Goal: Information Seeking & Learning: Learn about a topic

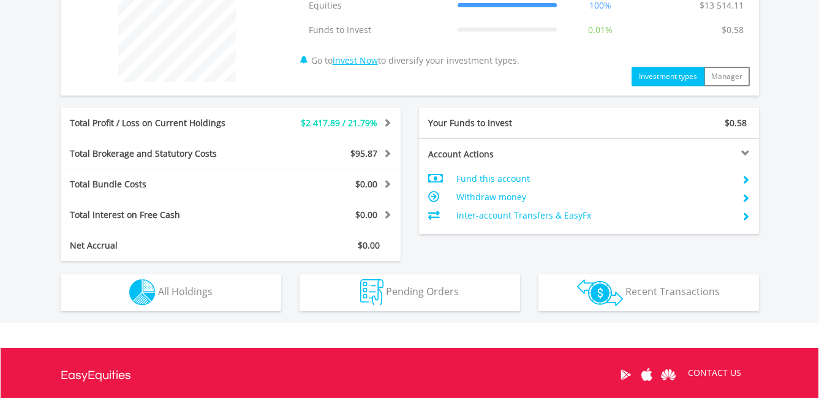
scroll to position [613, 0]
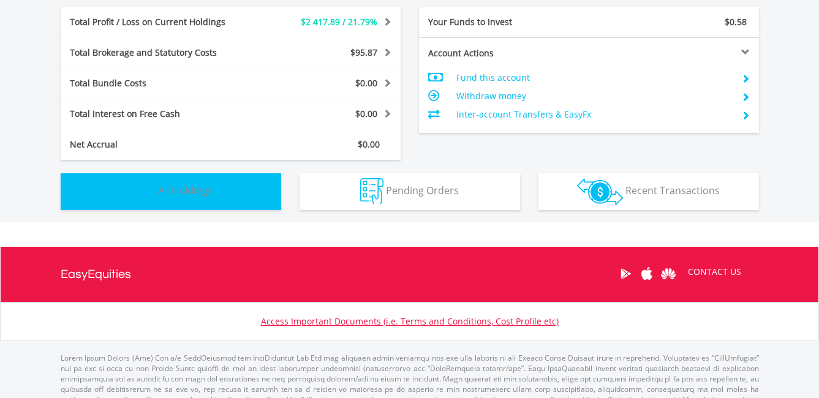
click at [181, 189] on span "All Holdings" at bounding box center [185, 190] width 55 height 13
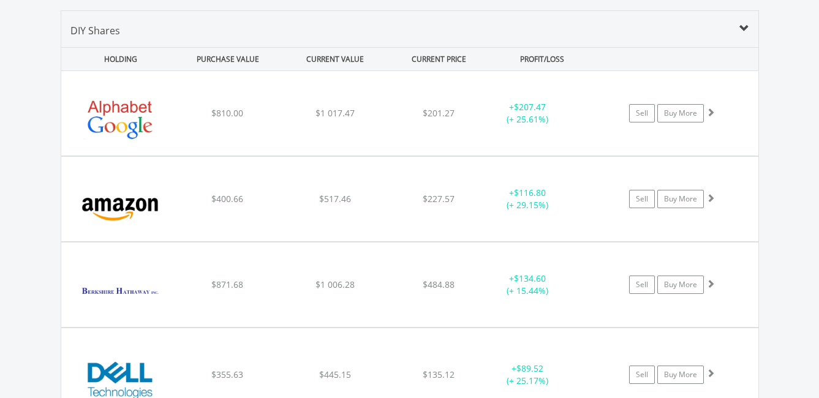
scroll to position [798, 0]
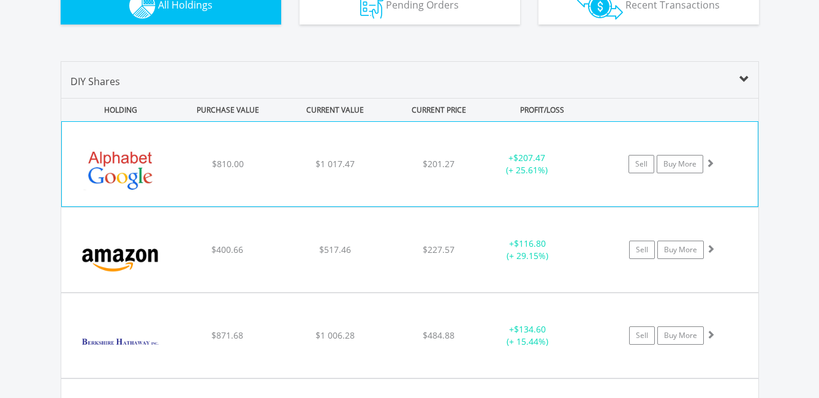
click at [710, 163] on span at bounding box center [710, 163] width 9 height 9
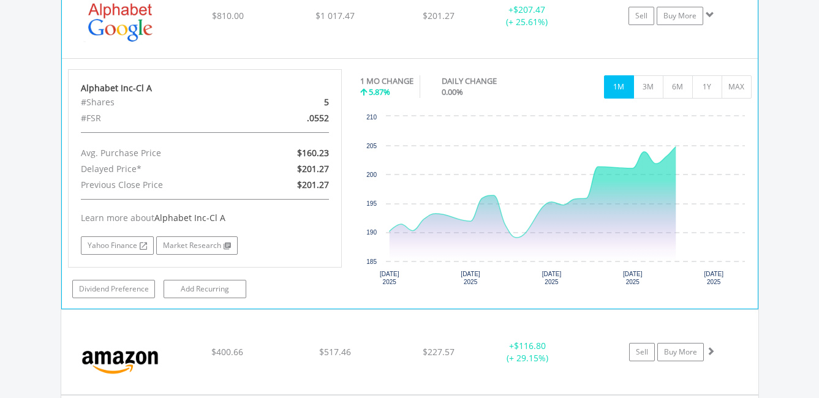
scroll to position [982, 0]
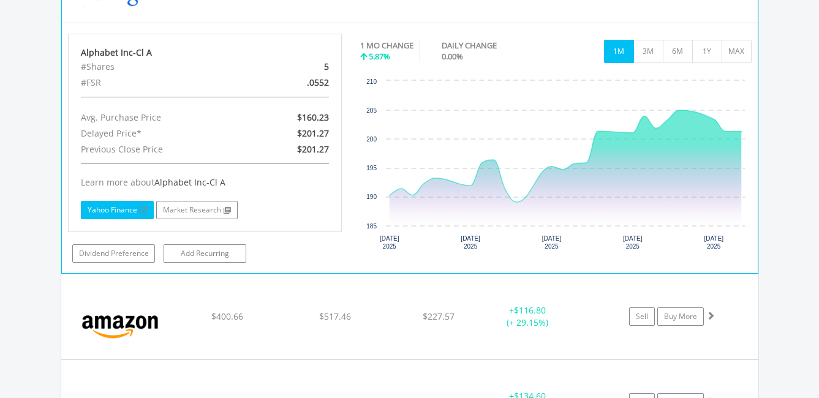
click at [107, 204] on link "Yahoo Finance" at bounding box center [117, 210] width 73 height 18
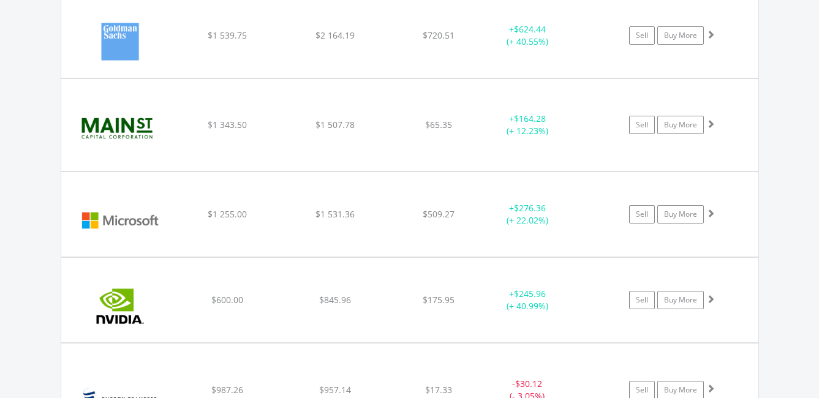
scroll to position [1533, 0]
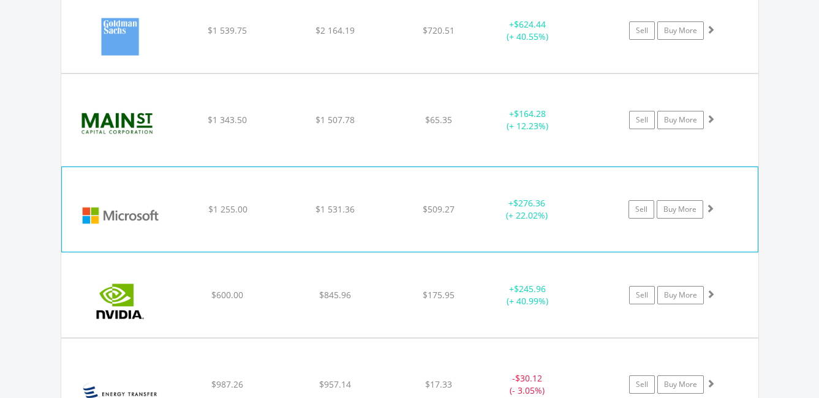
click at [712, 209] on span at bounding box center [710, 208] width 9 height 9
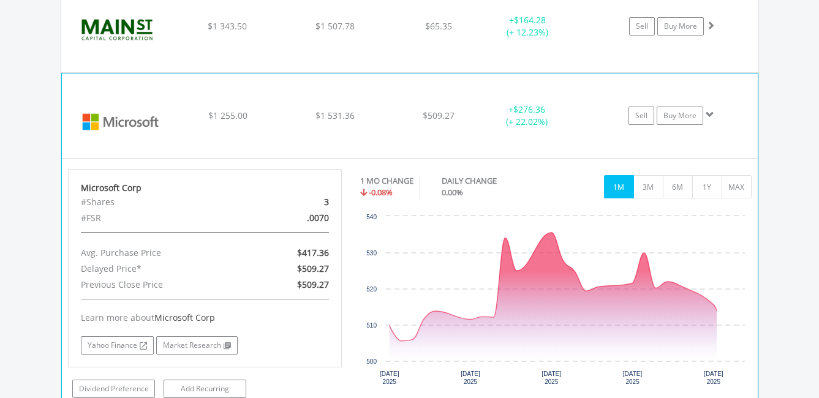
scroll to position [1778, 0]
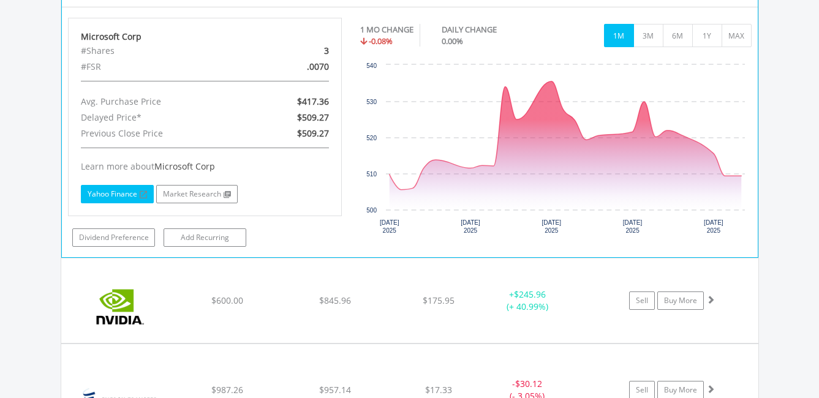
click at [120, 194] on link "Yahoo Finance" at bounding box center [117, 194] width 73 height 18
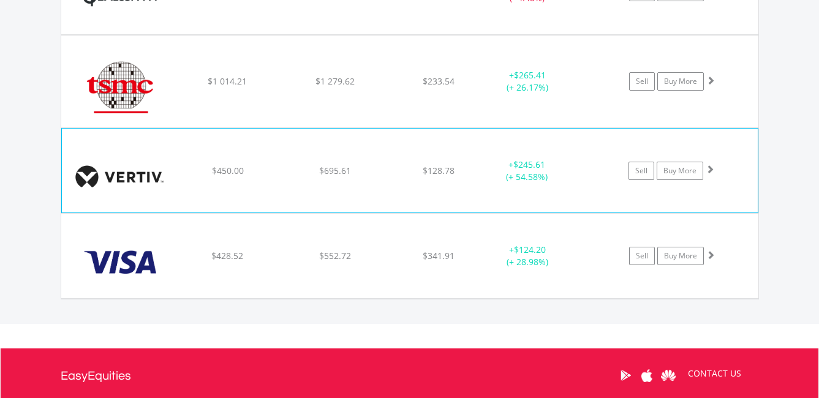
scroll to position [2207, 0]
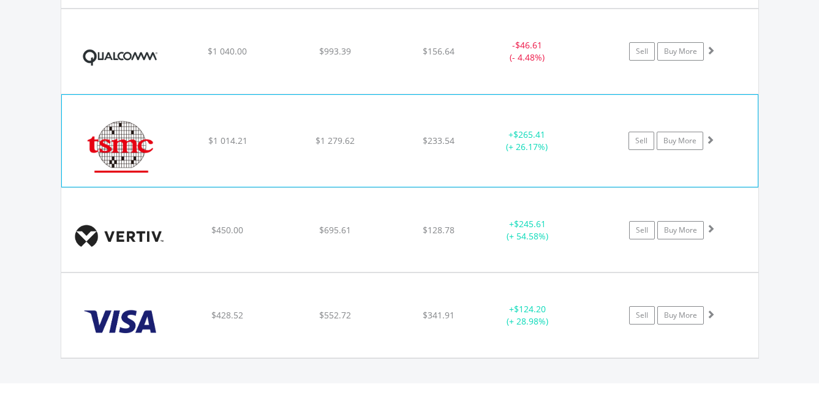
click at [709, 138] on span at bounding box center [710, 139] width 9 height 9
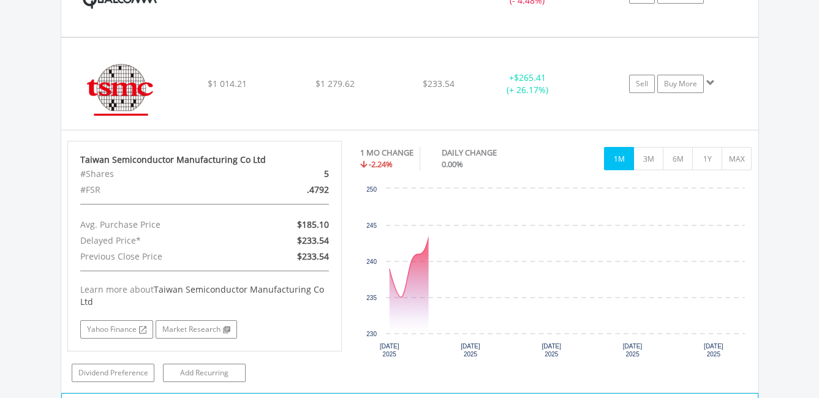
scroll to position [2330, 0]
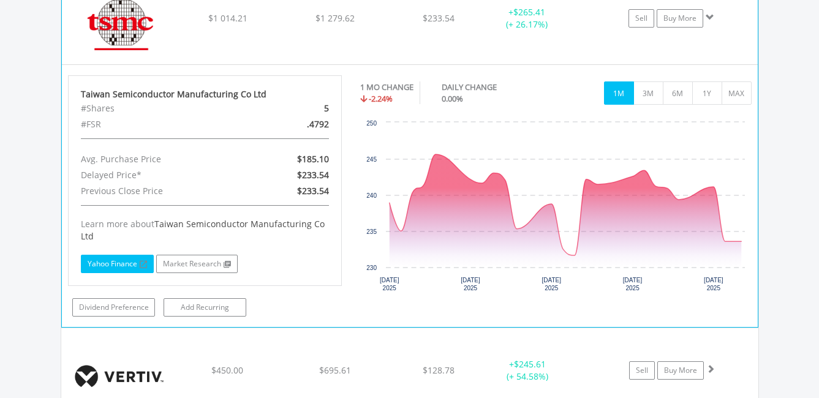
click at [116, 268] on link "Yahoo Finance" at bounding box center [117, 264] width 73 height 18
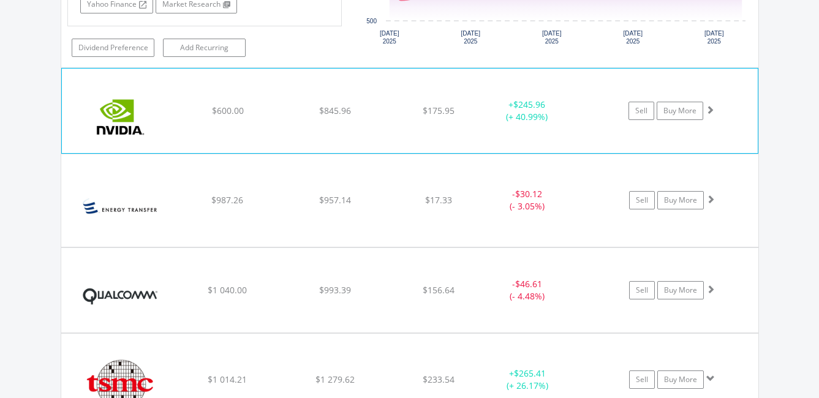
scroll to position [1962, 0]
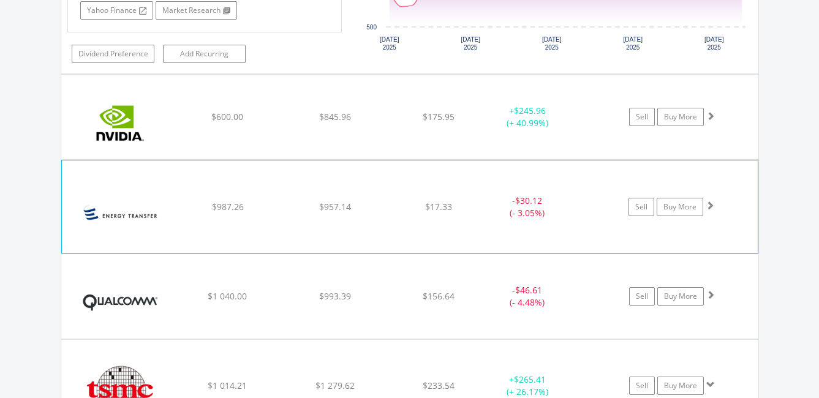
click at [712, 204] on span at bounding box center [710, 205] width 9 height 9
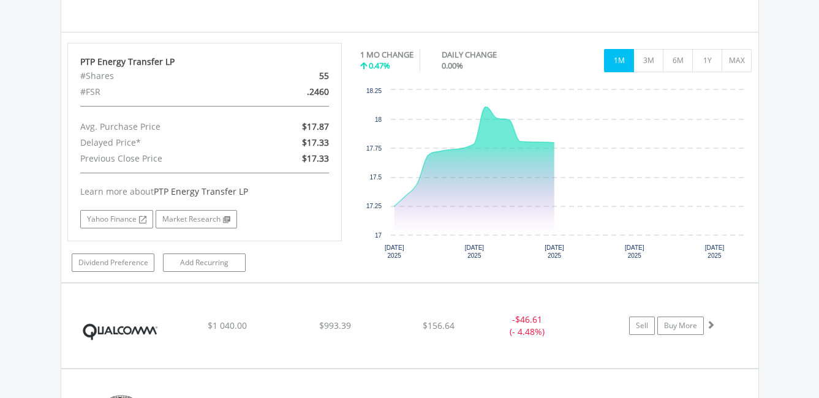
scroll to position [2207, 0]
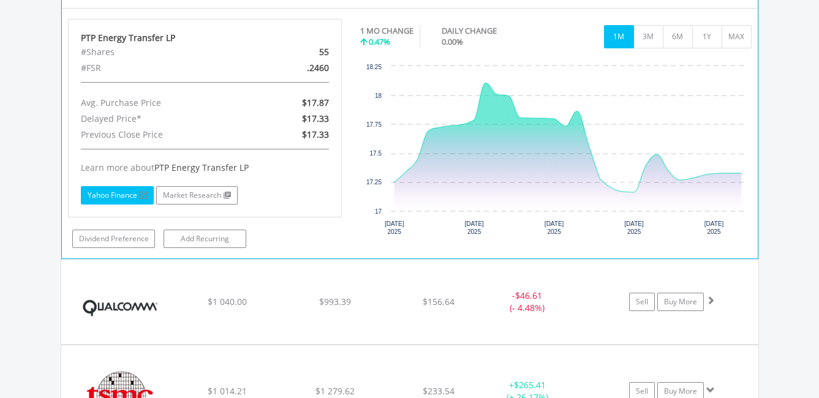
click at [104, 191] on link "Yahoo Finance" at bounding box center [117, 195] width 73 height 18
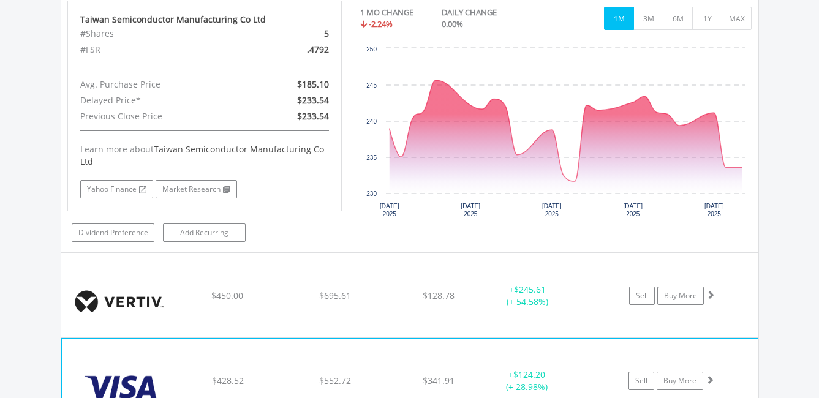
scroll to position [2758, 0]
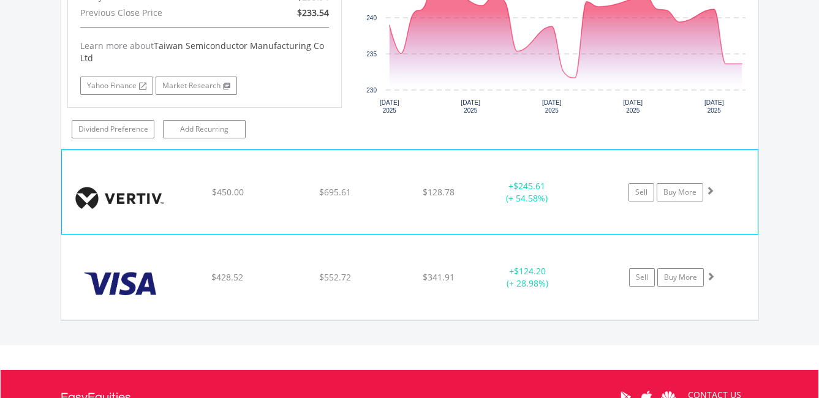
click at [711, 191] on span at bounding box center [710, 190] width 9 height 9
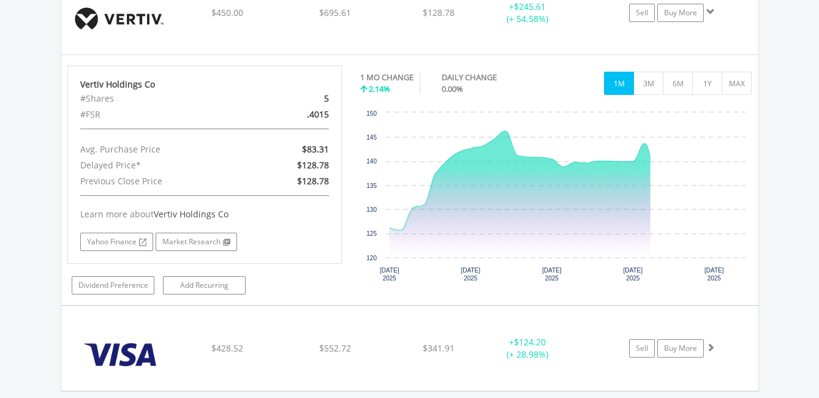
scroll to position [2942, 0]
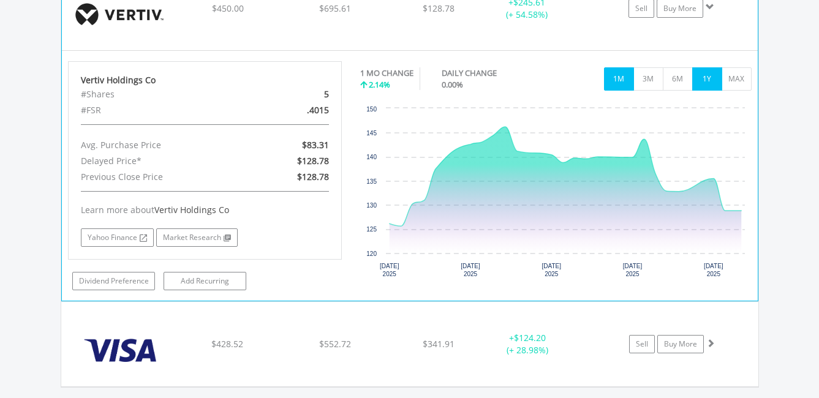
click at [714, 80] on button "1Y" at bounding box center [707, 78] width 30 height 23
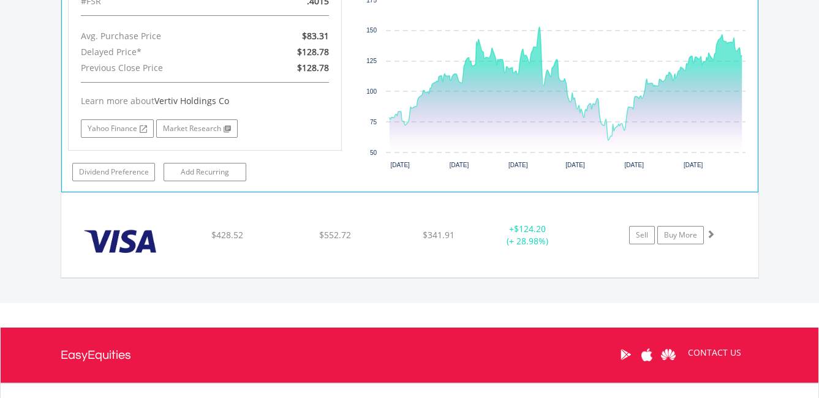
scroll to position [3065, 0]
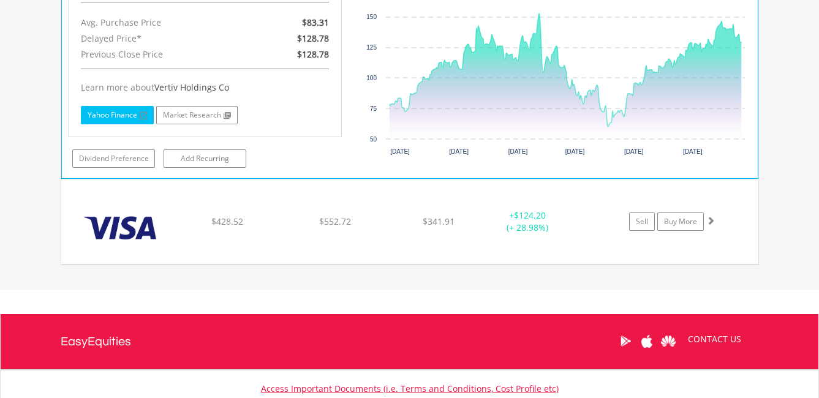
click at [115, 118] on link "Yahoo Finance" at bounding box center [117, 115] width 73 height 18
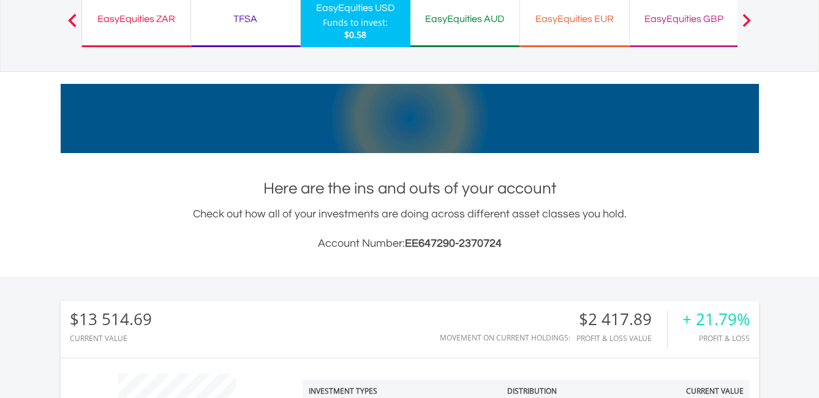
scroll to position [0, 0]
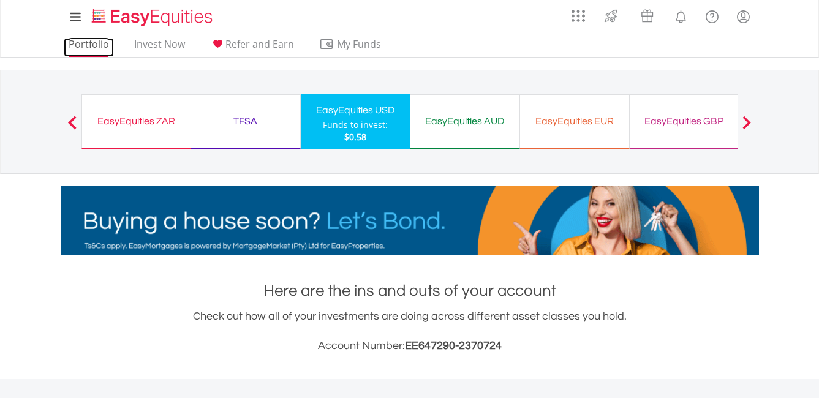
click at [75, 46] on link "Portfolio" at bounding box center [89, 47] width 50 height 19
